Goal: Information Seeking & Learning: Check status

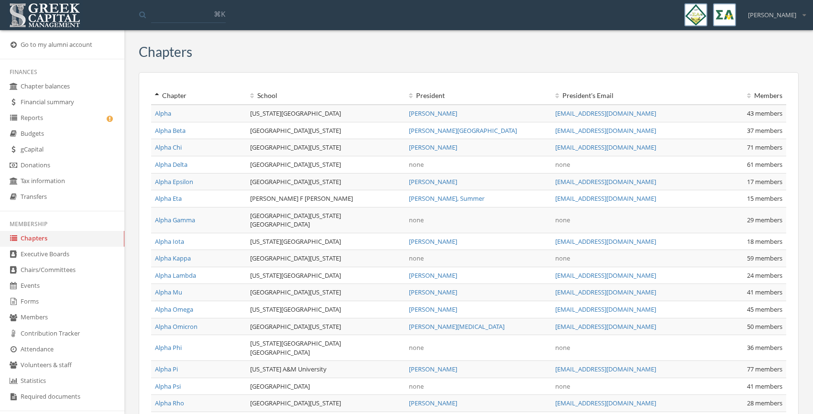
click at [169, 18] on input at bounding box center [188, 14] width 75 height 17
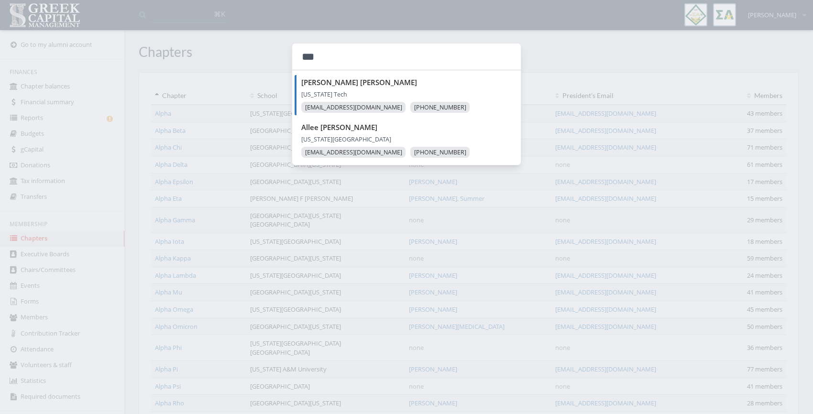
type input "***"
click at [243, 38] on div at bounding box center [406, 207] width 813 height 414
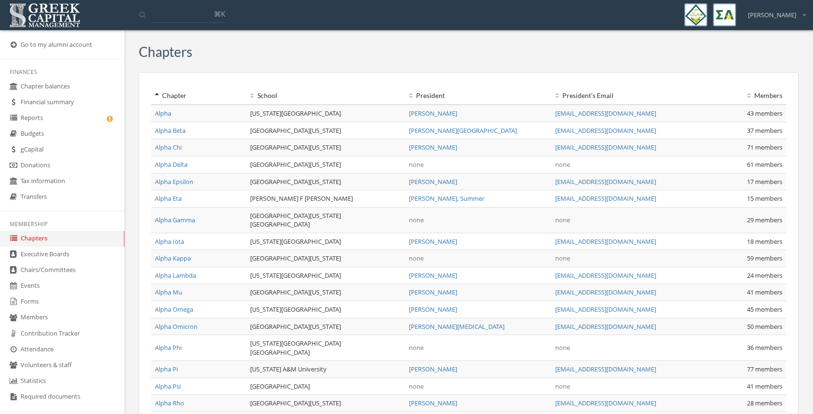
click at [173, 12] on input at bounding box center [188, 14] width 75 height 17
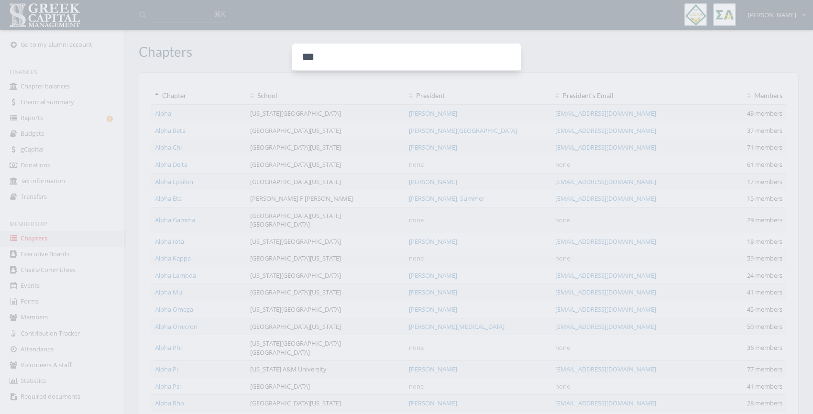
type input "***"
click at [209, 84] on div at bounding box center [406, 207] width 813 height 414
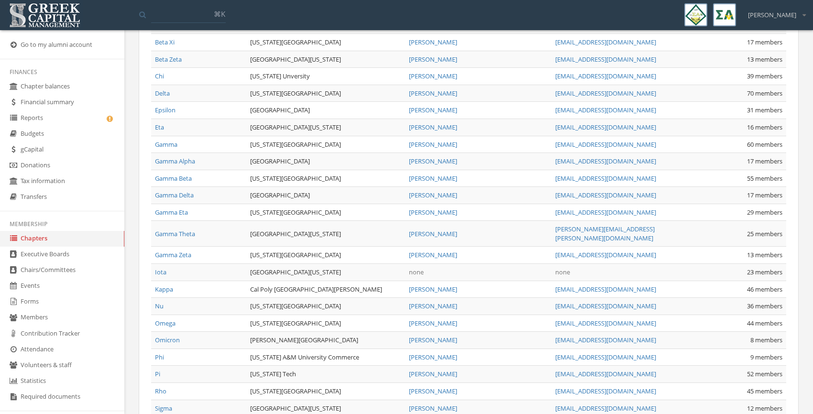
scroll to position [829, 0]
click at [159, 123] on link "Eta" at bounding box center [159, 127] width 9 height 9
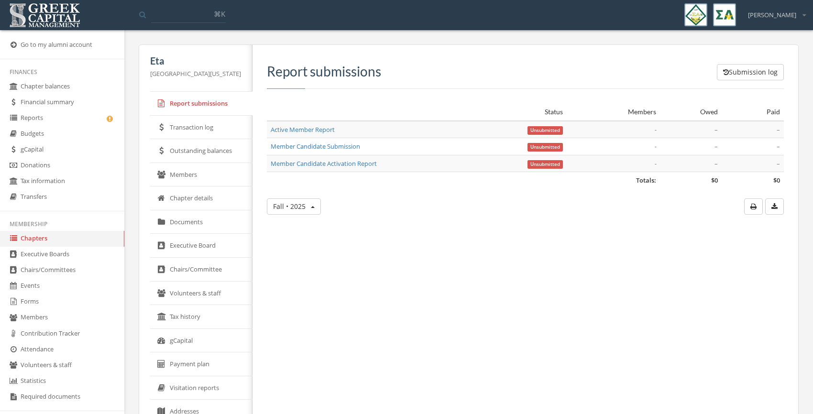
click at [189, 157] on link "Outstanding balances" at bounding box center [201, 151] width 102 height 24
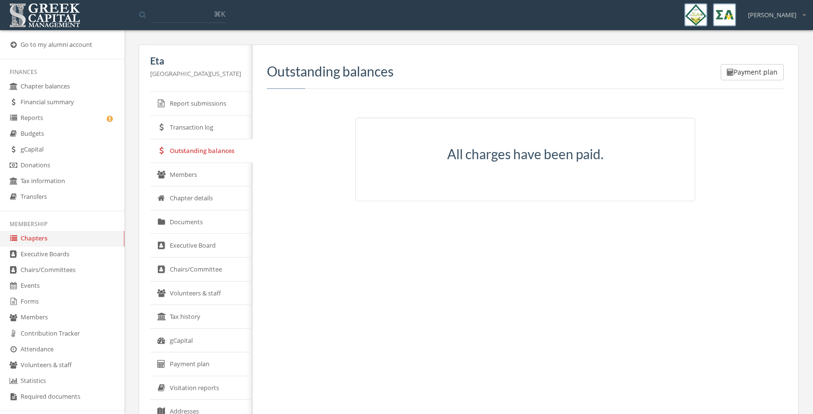
click at [189, 174] on link "Members" at bounding box center [201, 175] width 102 height 24
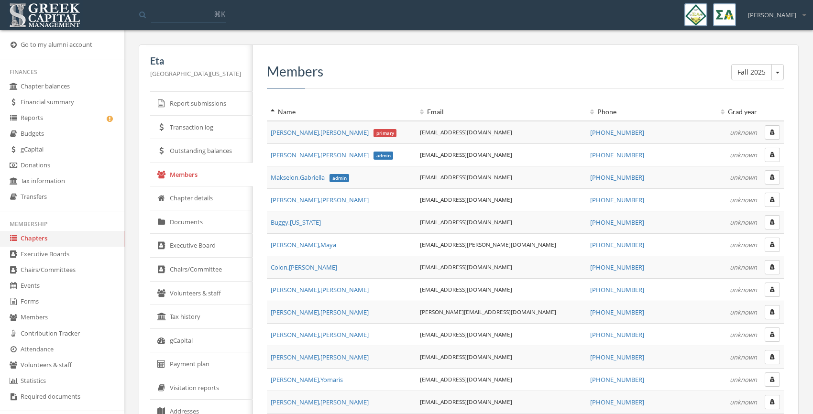
click at [778, 76] on button "Fall 2025" at bounding box center [777, 72] width 12 height 16
click at [613, 97] on div "Fall 2025 Fall 2025 Members Name Email Phone Grad year [PERSON_NAME] primary [E…" at bounding box center [525, 285] width 517 height 442
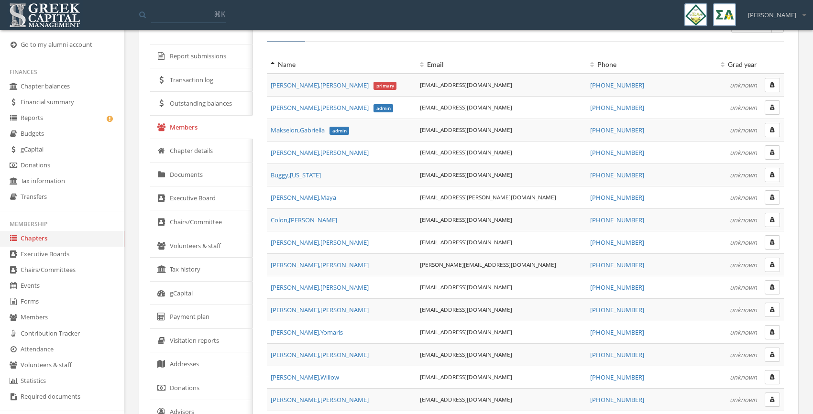
scroll to position [127, 0]
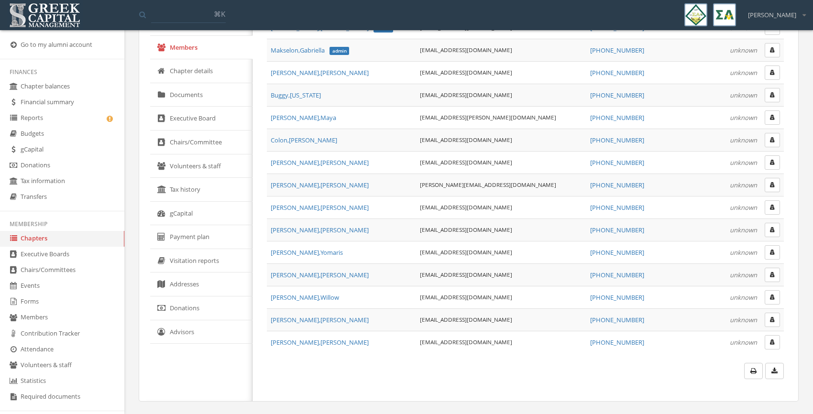
click at [772, 371] on icon "button" at bounding box center [774, 371] width 6 height 7
click at [32, 302] on link "Forms" at bounding box center [62, 302] width 124 height 16
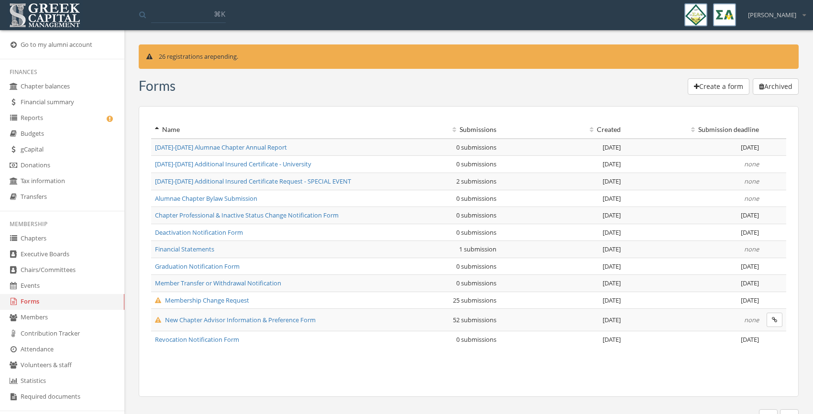
click at [693, 90] on button "Create a form" at bounding box center [719, 86] width 62 height 16
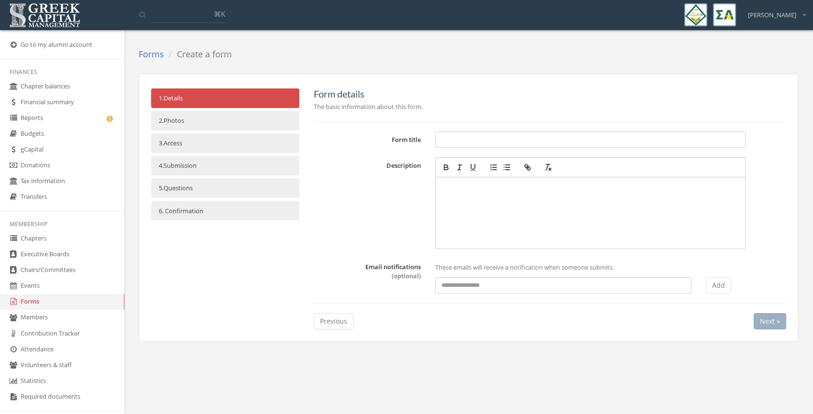
click at [256, 214] on link "6. Confirmation" at bounding box center [225, 211] width 148 height 20
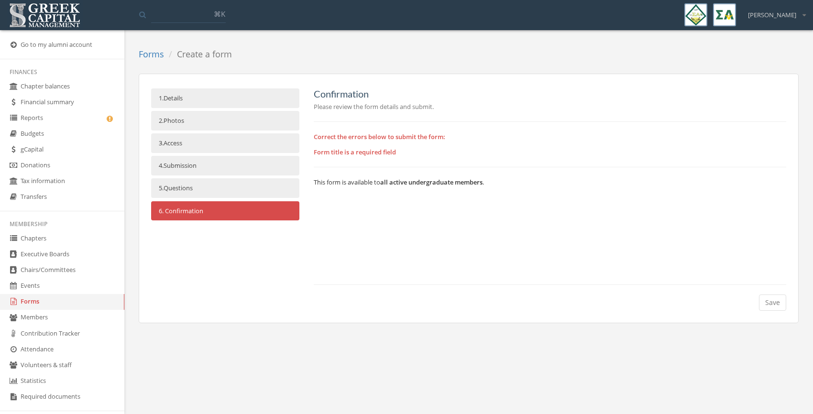
click at [233, 189] on link "5. Questions" at bounding box center [225, 188] width 148 height 20
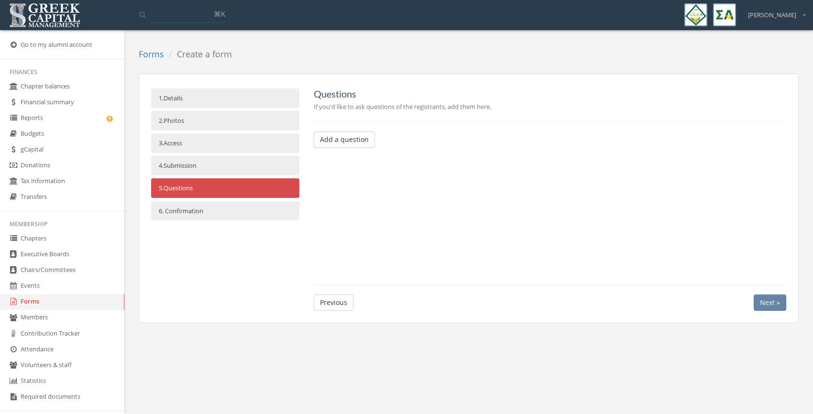
click at [222, 204] on link "6. Confirmation" at bounding box center [225, 211] width 148 height 20
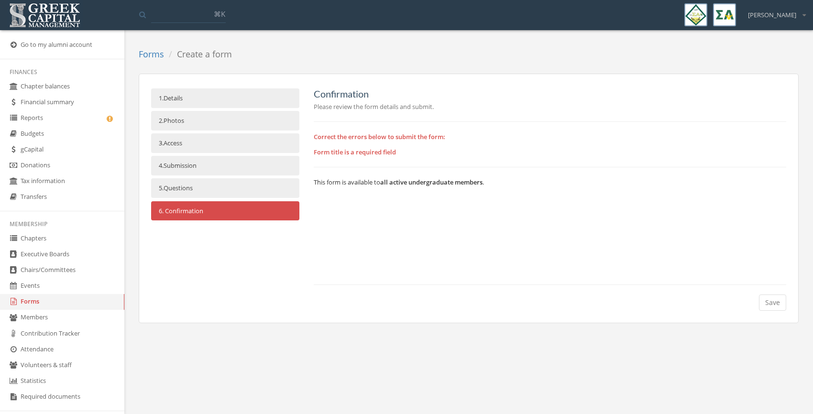
click at [199, 109] on ul "1. Details 2. Photos 3. Access 4. Submission 5. Questions 6. Confirmation" at bounding box center [225, 155] width 148 height 135
click at [203, 101] on link "1. Details" at bounding box center [225, 98] width 148 height 20
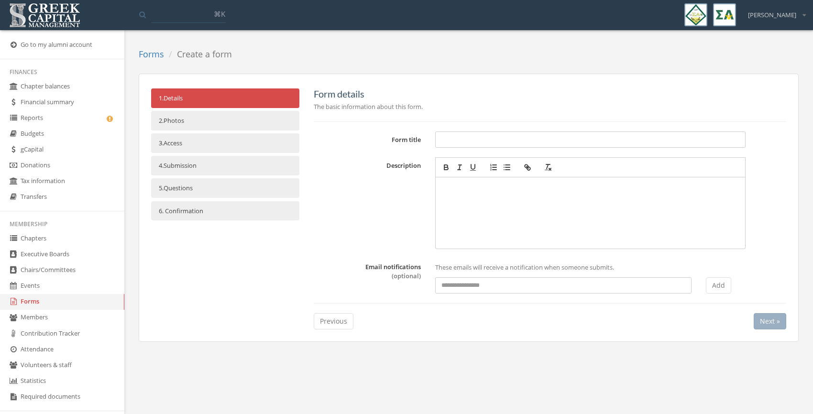
click at [476, 141] on input "Form title" at bounding box center [590, 140] width 310 height 16
type input "*****"
click at [271, 206] on link "6. Confirmation" at bounding box center [225, 211] width 148 height 20
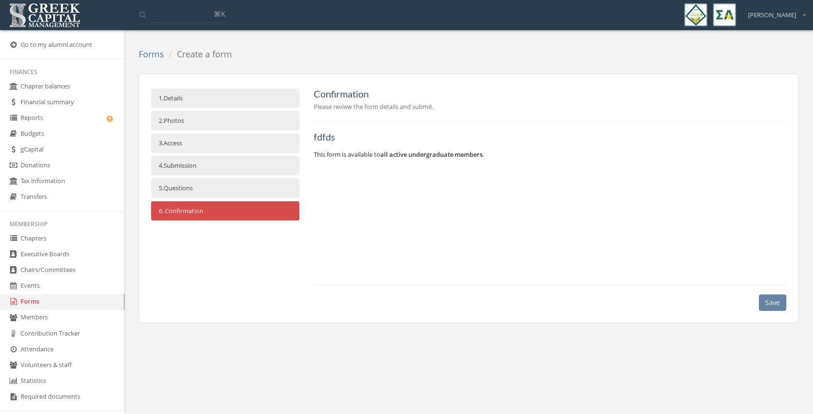
click at [270, 187] on link "5. Questions" at bounding box center [225, 188] width 148 height 20
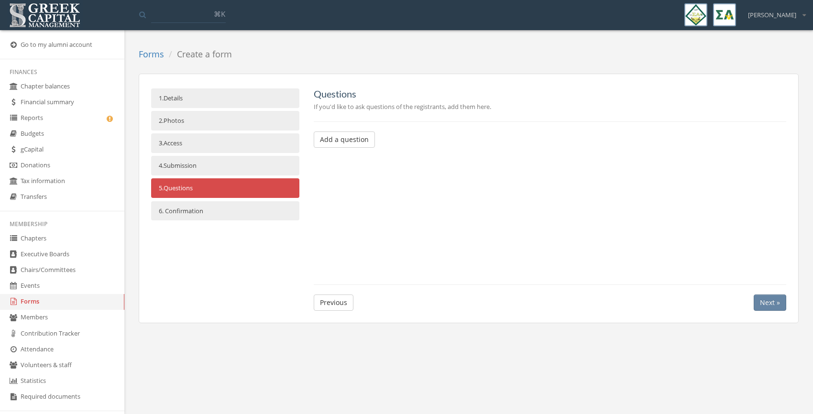
click at [260, 165] on link "4. Submission" at bounding box center [225, 166] width 148 height 20
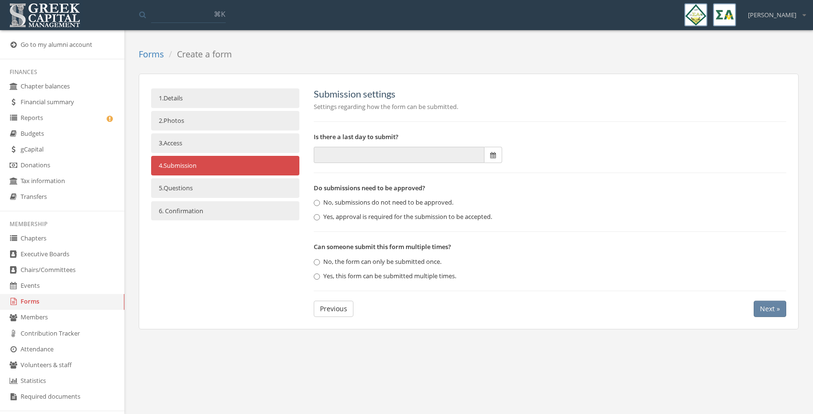
click at [237, 146] on link "3. Access" at bounding box center [225, 143] width 148 height 20
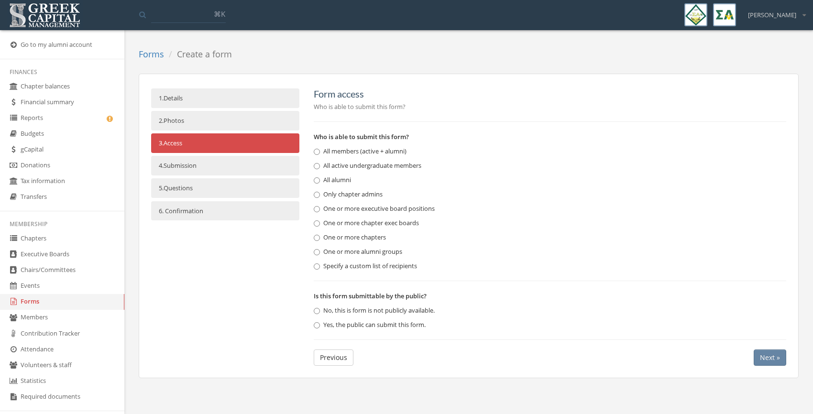
click at [237, 125] on link "2. Photos" at bounding box center [225, 121] width 148 height 20
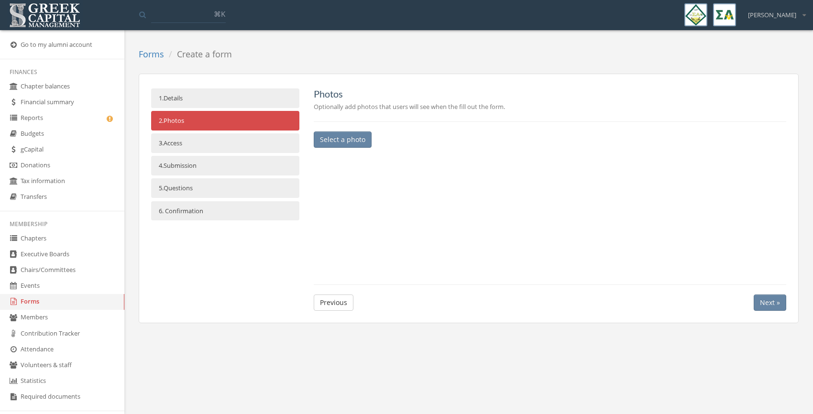
click at [231, 105] on link "1. Details" at bounding box center [225, 98] width 148 height 20
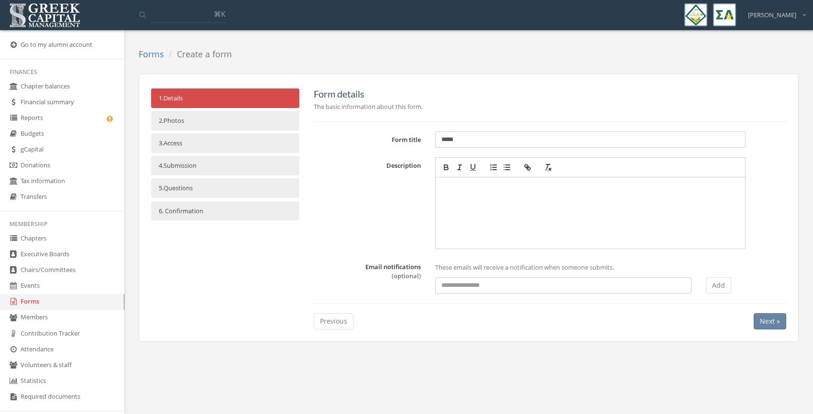
click at [53, 298] on link "Forms" at bounding box center [62, 302] width 124 height 16
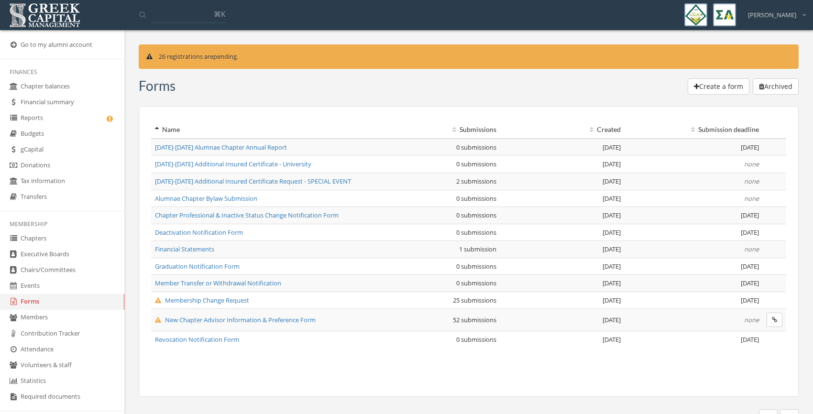
click at [203, 299] on span "Membership Change Request" at bounding box center [202, 300] width 94 height 9
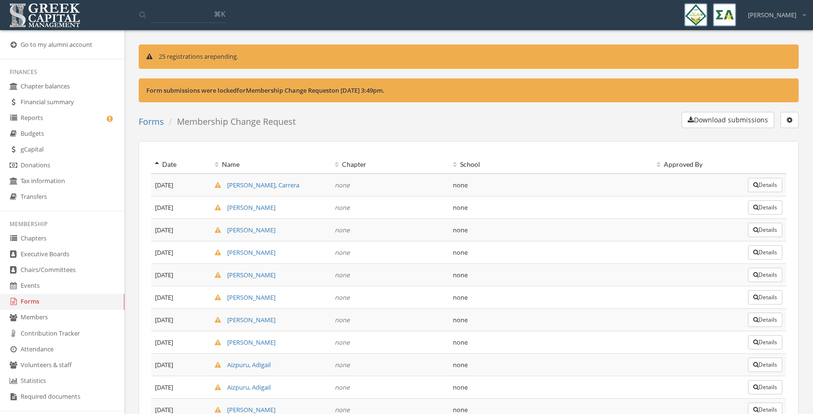
click at [762, 186] on button "Details" at bounding box center [765, 185] width 34 height 14
click at [793, 119] on button "button" at bounding box center [790, 120] width 18 height 16
click at [748, 142] on link "Edit form" at bounding box center [759, 139] width 71 height 15
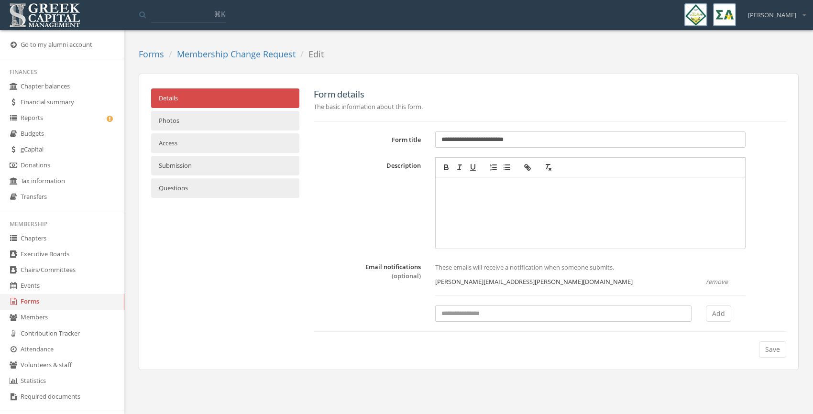
click at [208, 163] on link "Submission" at bounding box center [225, 166] width 148 height 20
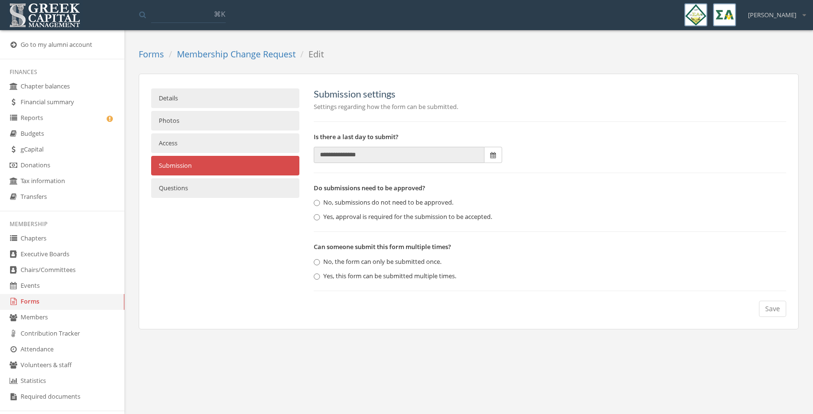
click at [203, 194] on link "Questions" at bounding box center [225, 188] width 148 height 20
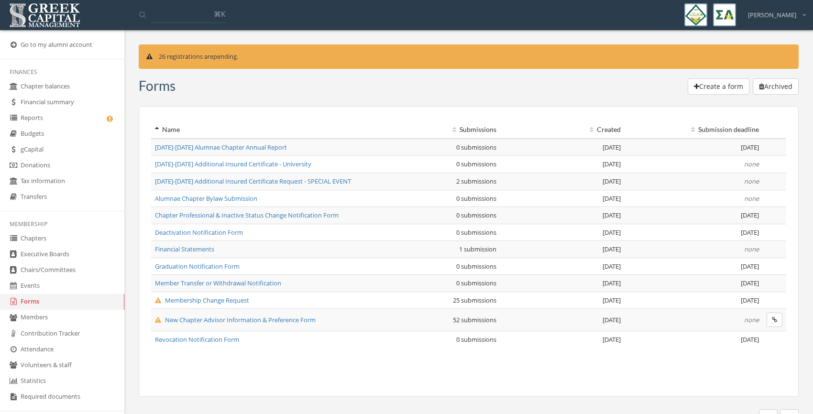
click at [47, 318] on link "Members" at bounding box center [62, 318] width 124 height 16
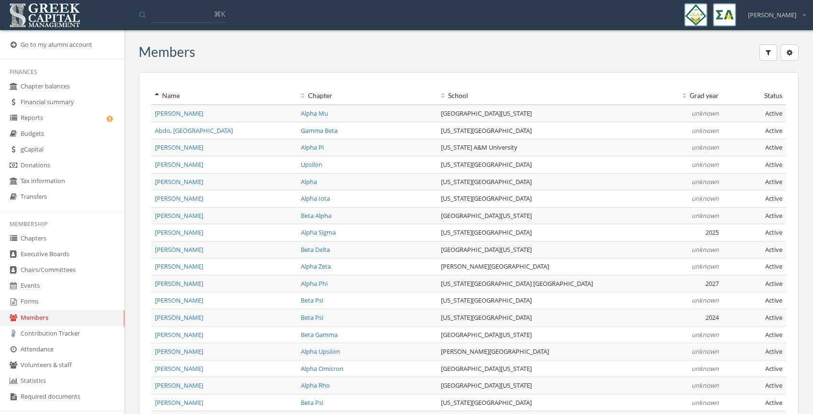
click at [43, 241] on link "Chapters" at bounding box center [62, 239] width 124 height 16
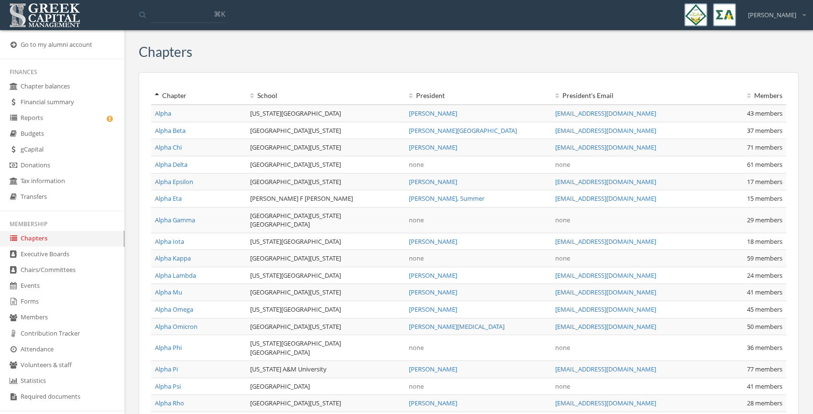
click at [161, 114] on link "Alpha" at bounding box center [163, 113] width 16 height 9
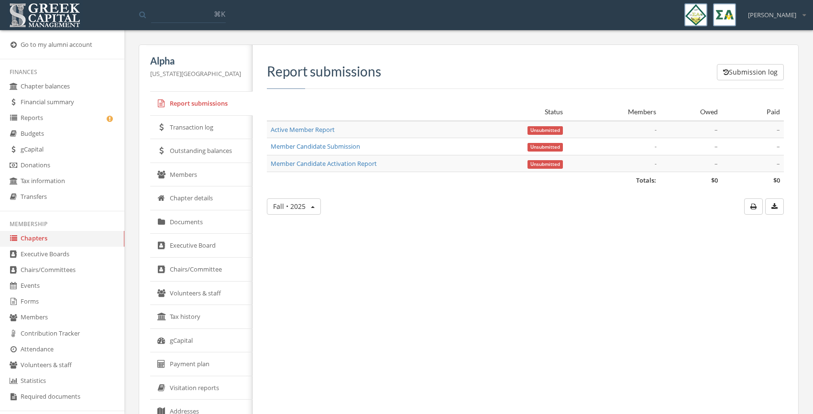
click at [310, 147] on link "Member Candidate Submission" at bounding box center [315, 146] width 89 height 9
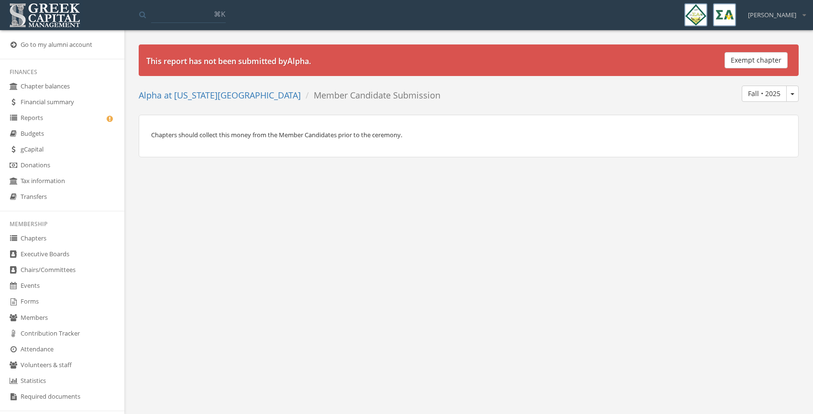
click at [788, 96] on button "Fall • 2025" at bounding box center [792, 94] width 12 height 16
click at [509, 116] on div "Chapters should collect this money from the Member Candidates prior to the cere…" at bounding box center [469, 136] width 660 height 43
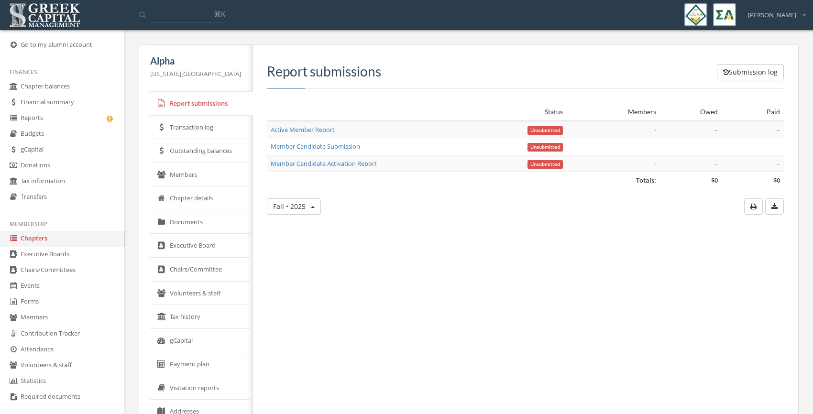
click at [179, 182] on link "Members" at bounding box center [201, 175] width 102 height 24
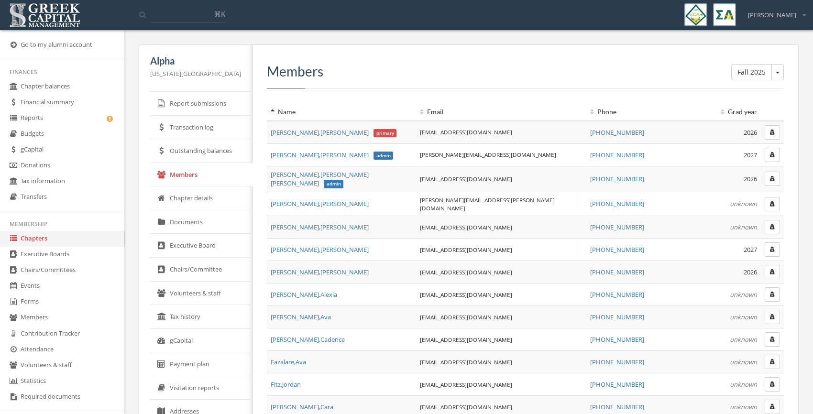
click at [780, 69] on button "Fall 2025" at bounding box center [777, 72] width 12 height 16
click at [463, 79] on div "Fall 2025 Fall 2025 Members" at bounding box center [525, 76] width 517 height 25
click at [185, 106] on link "Report submissions" at bounding box center [201, 104] width 102 height 24
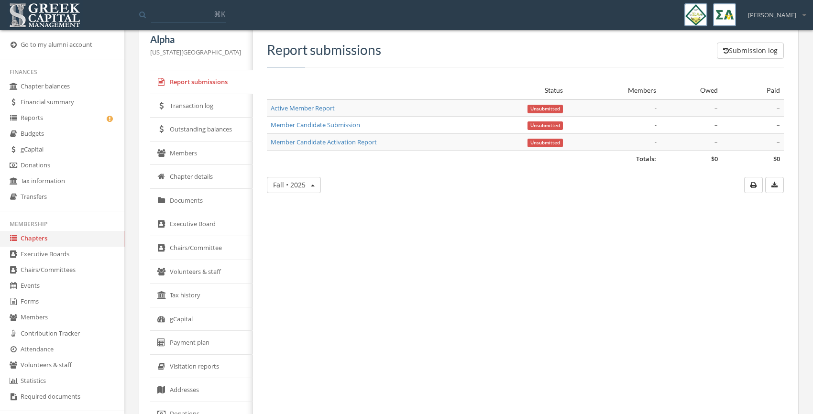
scroll to position [21, 0]
click at [45, 305] on link "Forms" at bounding box center [62, 302] width 124 height 16
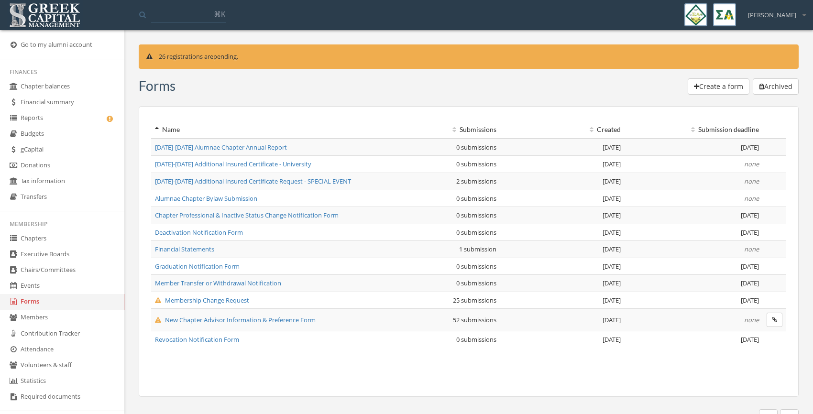
click at [53, 316] on link "Members" at bounding box center [62, 318] width 124 height 16
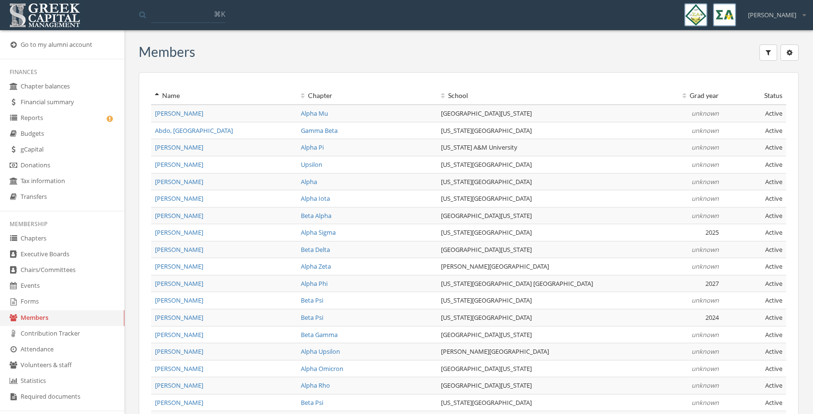
click at [46, 242] on link "Chapters" at bounding box center [62, 239] width 124 height 16
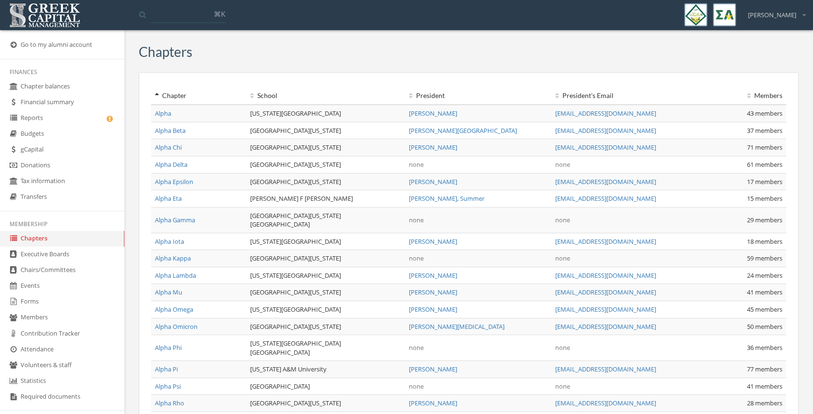
click at [177, 216] on link "Alpha Gamma" at bounding box center [175, 220] width 40 height 9
click at [169, 148] on link "Alpha Chi" at bounding box center [168, 147] width 27 height 9
click at [165, 128] on link "Alpha Beta" at bounding box center [170, 130] width 31 height 9
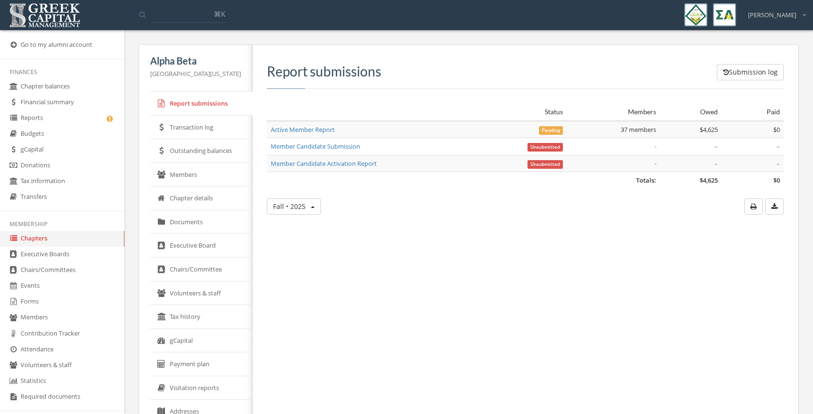
click at [322, 147] on link "Member Candidate Submission" at bounding box center [315, 146] width 89 height 9
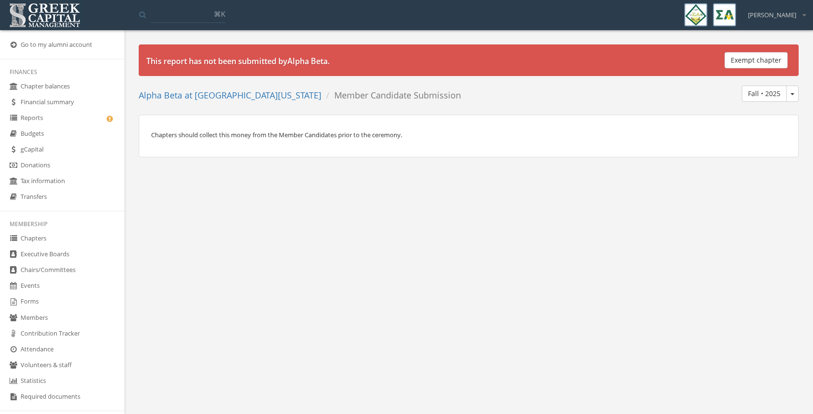
click at [791, 96] on button "Fall • 2025" at bounding box center [792, 94] width 12 height 16
click at [746, 117] on link "Fall • 2025" at bounding box center [760, 113] width 69 height 15
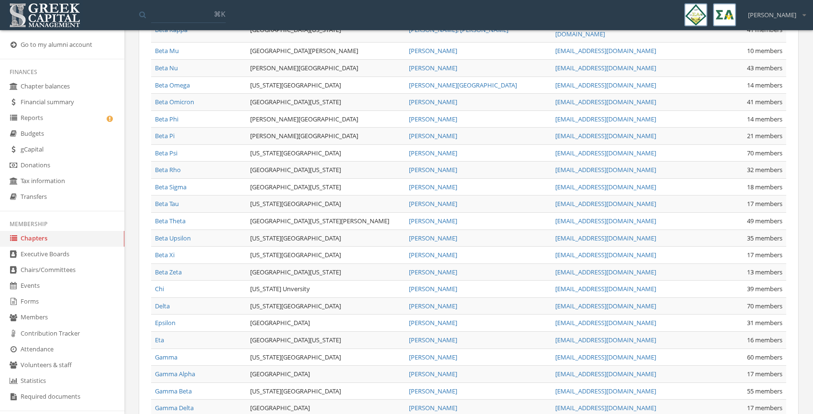
scroll to position [627, 0]
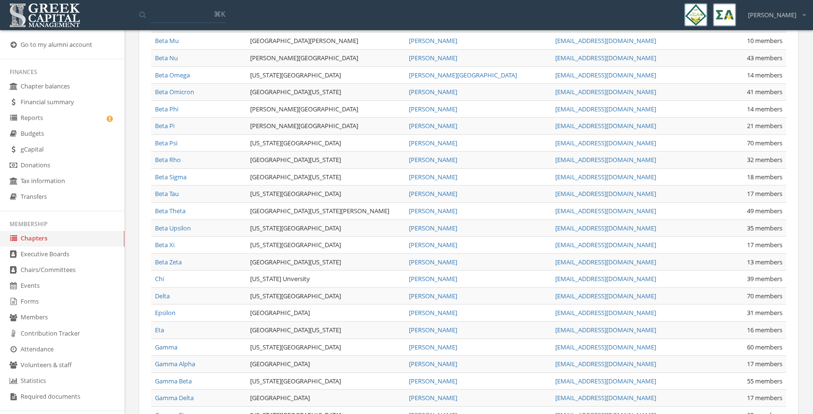
click at [166, 224] on link "Beta Upsilon" at bounding box center [173, 228] width 36 height 9
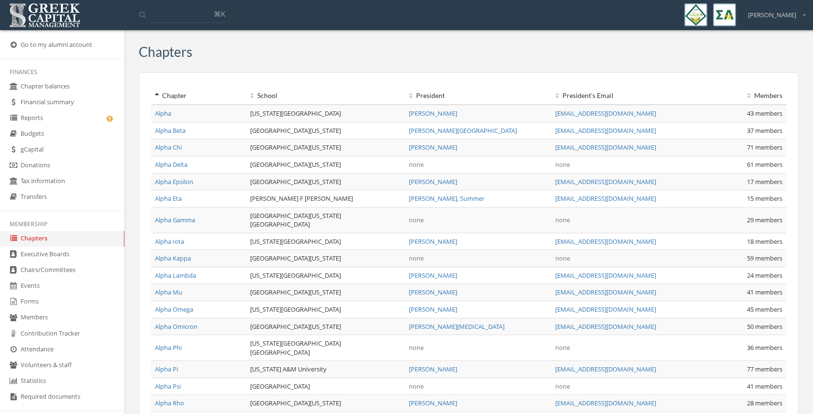
click at [156, 254] on link "Alpha Kappa" at bounding box center [173, 258] width 36 height 9
click at [55, 120] on link "Reports" at bounding box center [62, 118] width 124 height 16
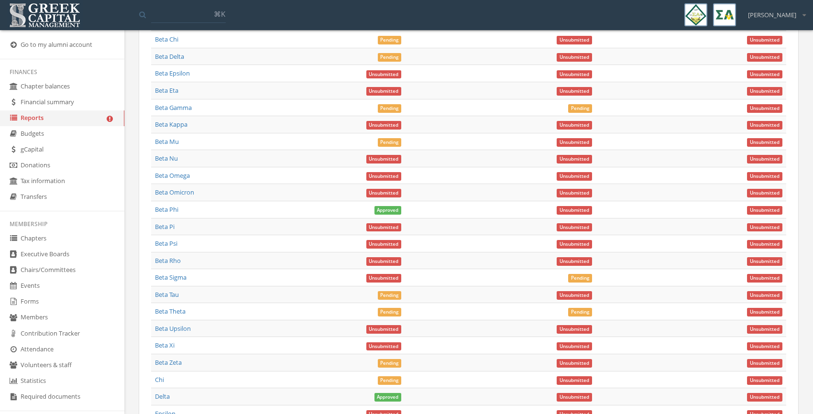
scroll to position [1364, 0]
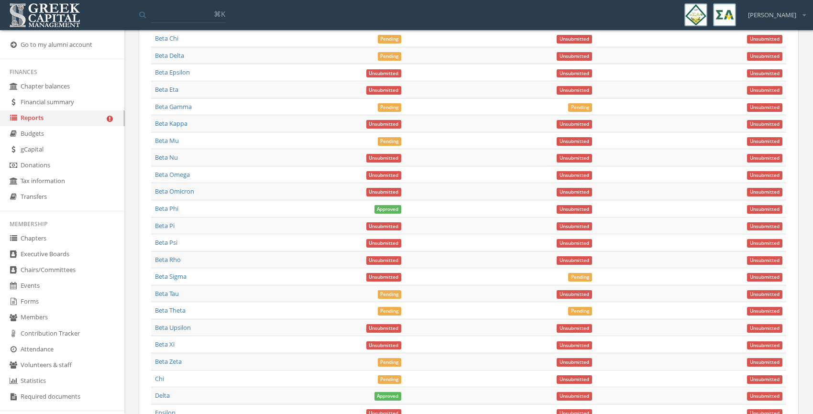
click at [176, 277] on link "Beta Sigma" at bounding box center [171, 276] width 32 height 9
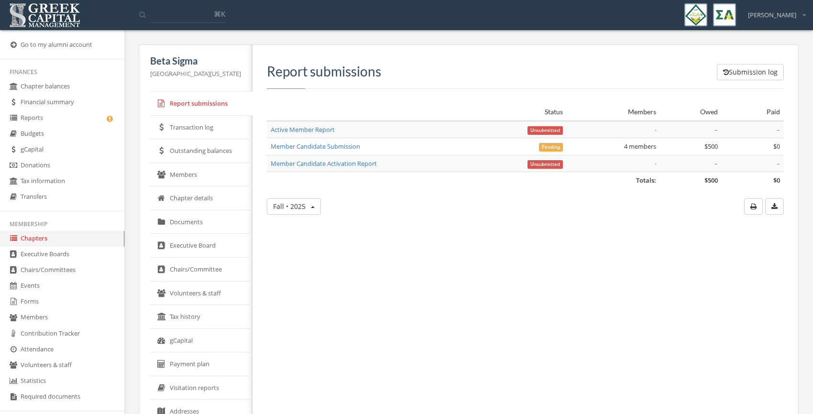
click at [320, 147] on link "Member Candidate Submission" at bounding box center [315, 146] width 89 height 9
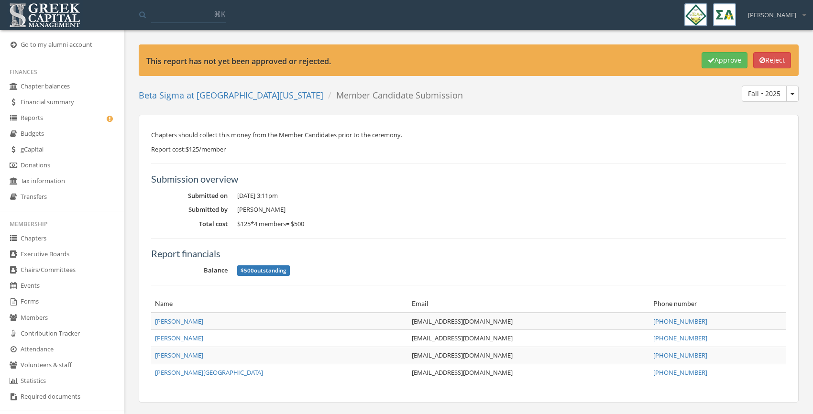
click at [793, 94] on span "Fall • 2025" at bounding box center [793, 94] width 4 height 2
click at [539, 132] on p "Chapters should collect this money from the Member Candidates prior to the cere…" at bounding box center [468, 135] width 635 height 11
click at [276, 93] on link "Beta Sigma at [GEOGRAPHIC_DATA][US_STATE]" at bounding box center [231, 94] width 185 height 11
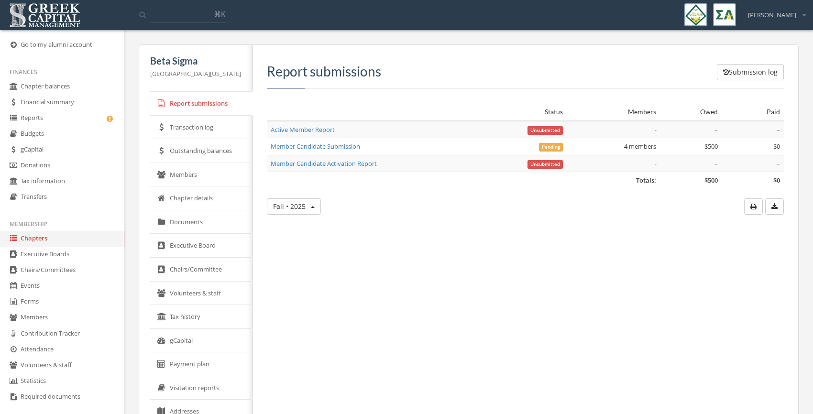
click at [181, 175] on link "Members" at bounding box center [201, 175] width 102 height 24
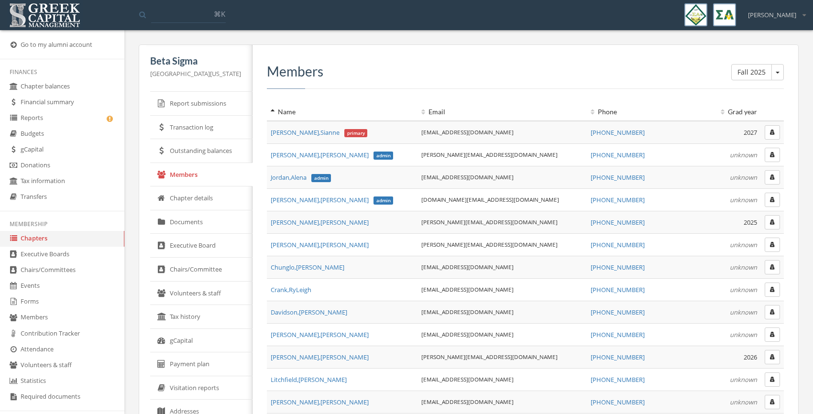
click at [777, 133] on button "button" at bounding box center [772, 132] width 15 height 14
